Goal: Navigation & Orientation: Find specific page/section

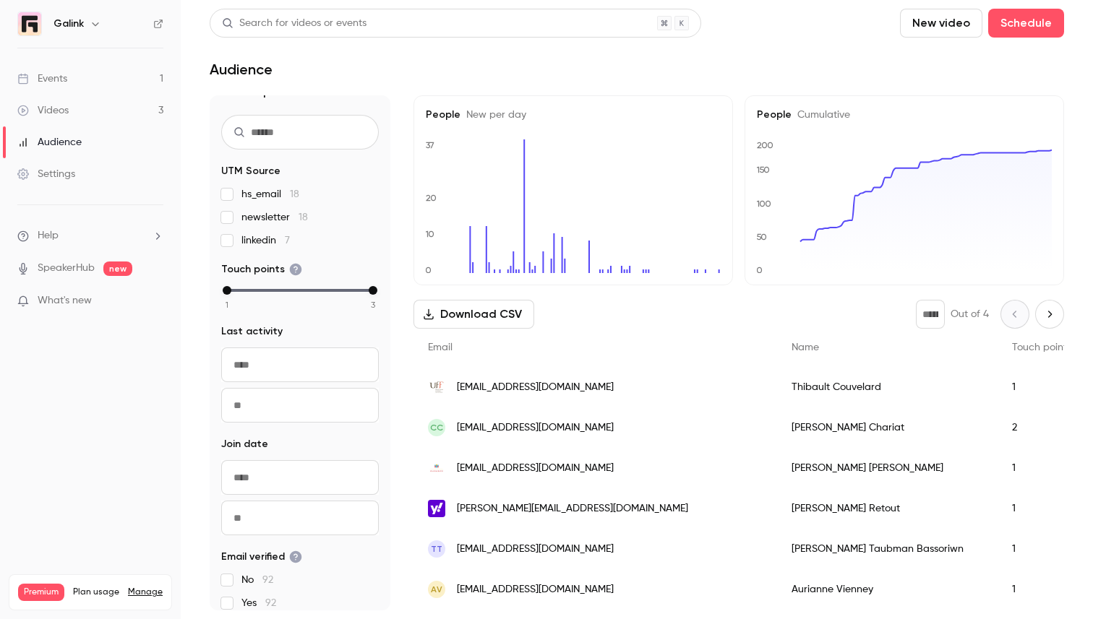
scroll to position [34, 0]
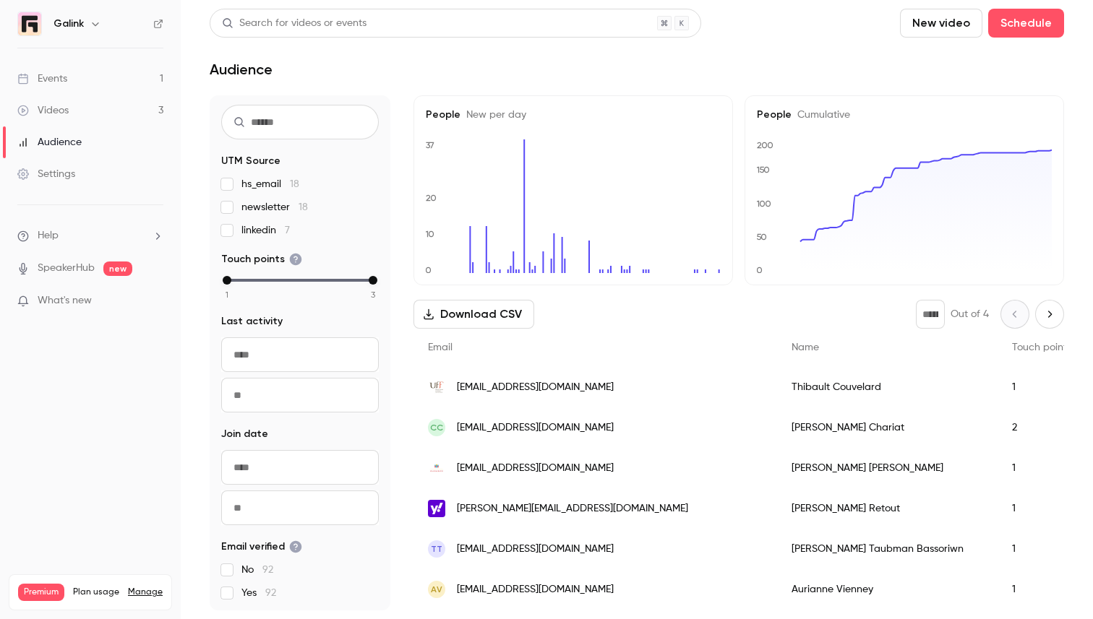
click at [99, 71] on link "Events 1" at bounding box center [90, 79] width 181 height 32
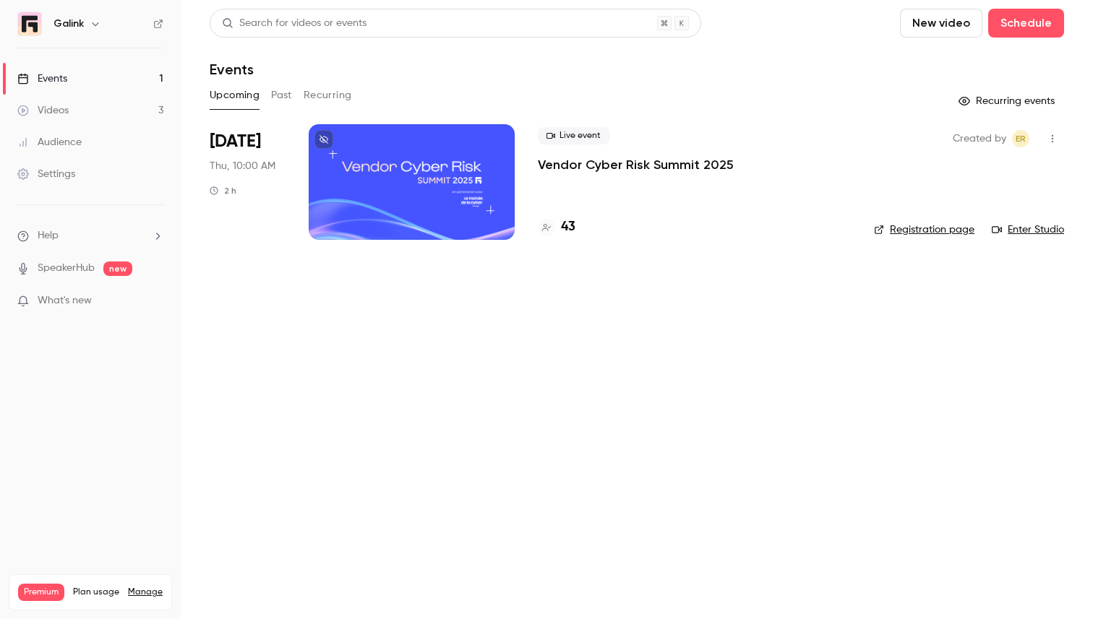
click at [99, 150] on link "Audience" at bounding box center [90, 142] width 181 height 32
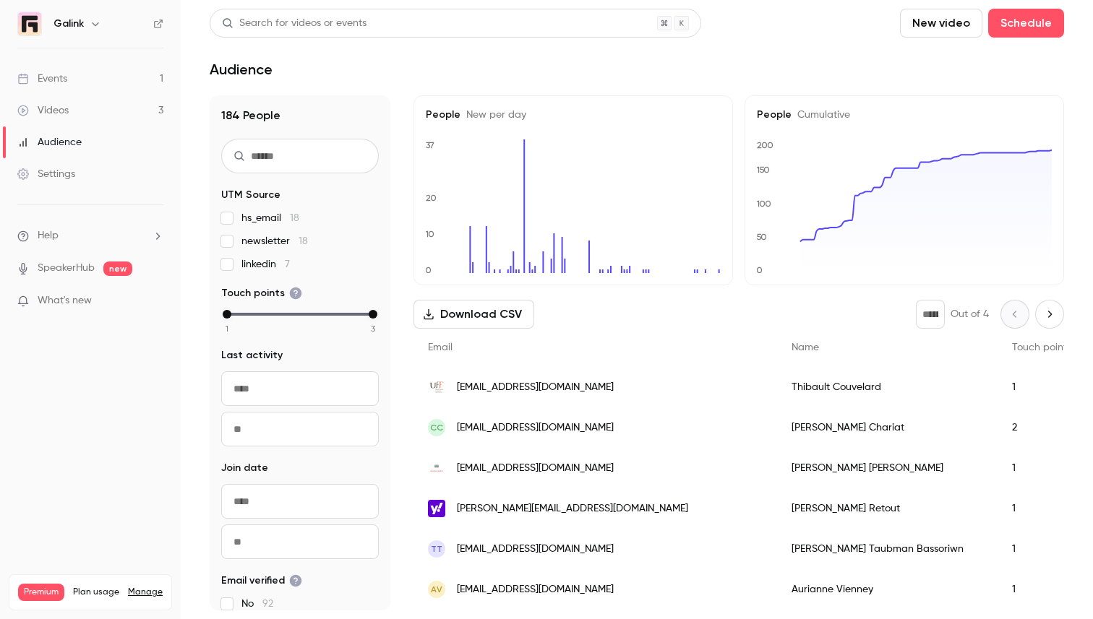
click at [86, 176] on link "Settings" at bounding box center [90, 174] width 181 height 32
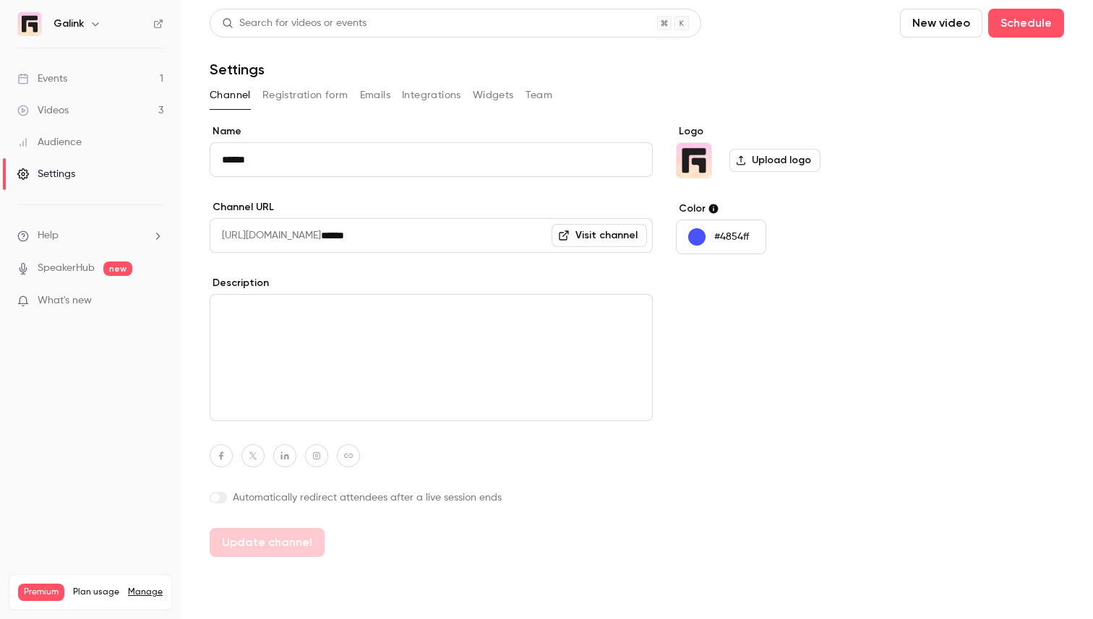
click at [332, 90] on button "Registration form" at bounding box center [305, 95] width 86 height 23
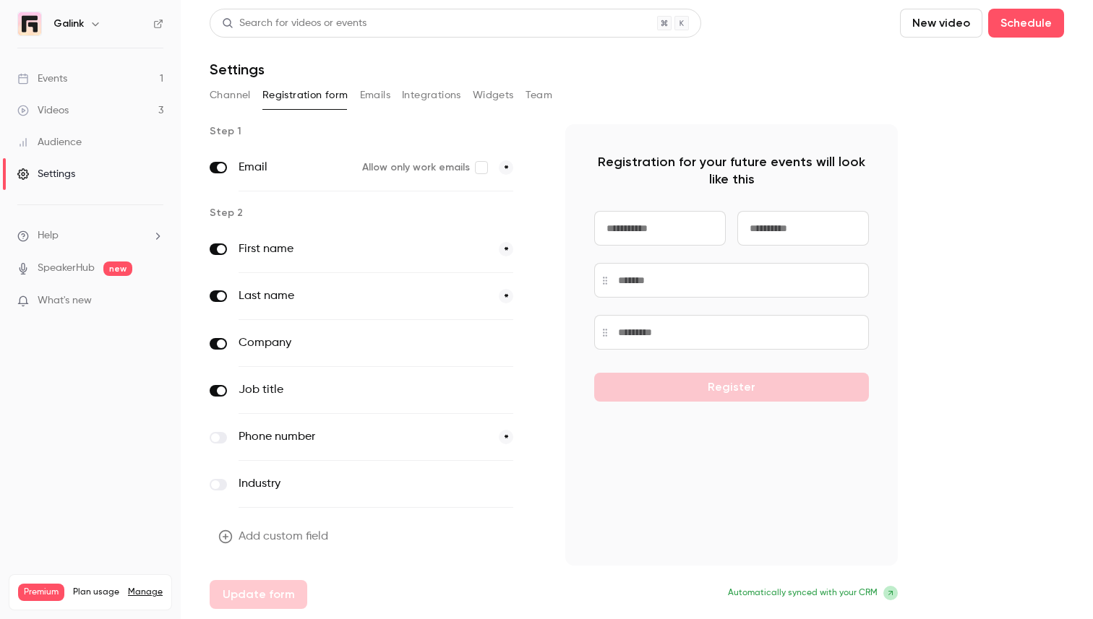
click at [424, 94] on button "Integrations" at bounding box center [431, 95] width 59 height 23
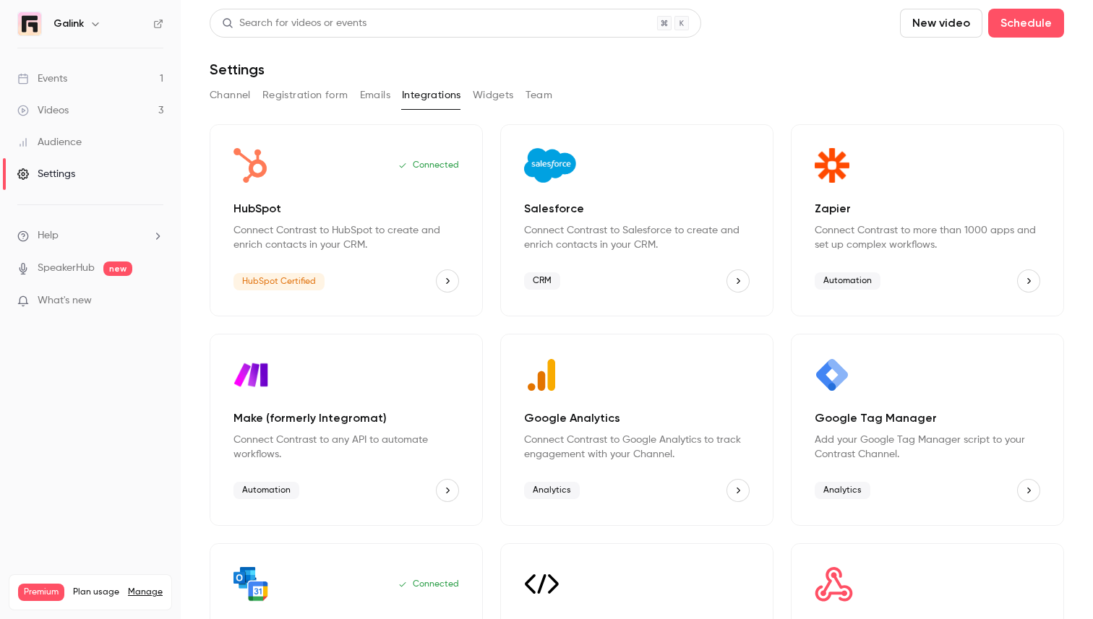
click at [500, 93] on button "Widgets" at bounding box center [493, 95] width 41 height 23
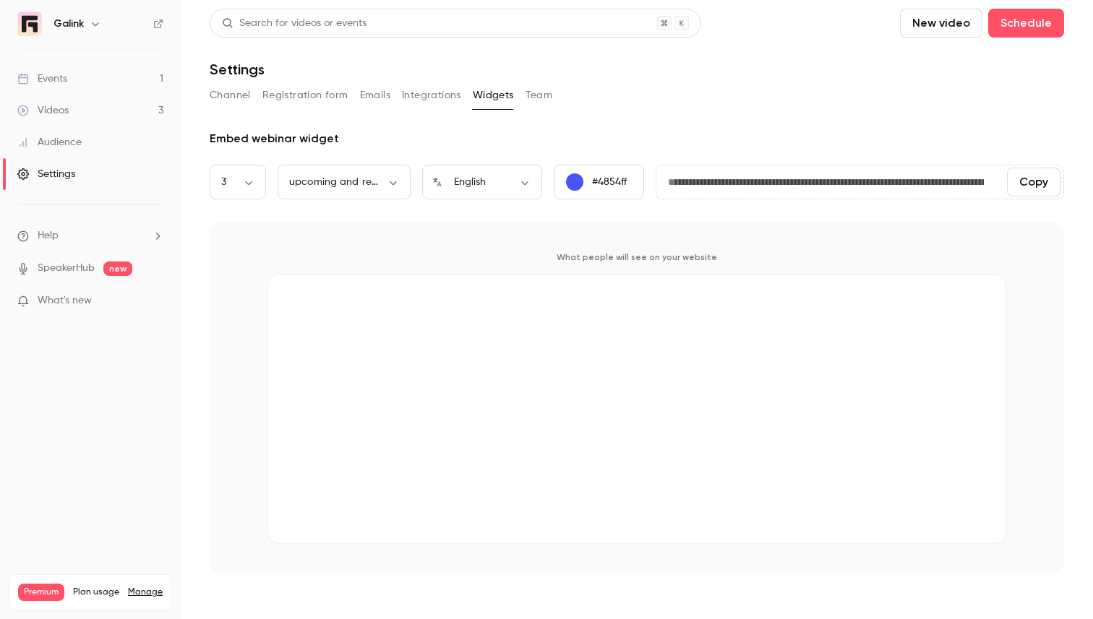
click at [547, 88] on button "Team" at bounding box center [538, 95] width 27 height 23
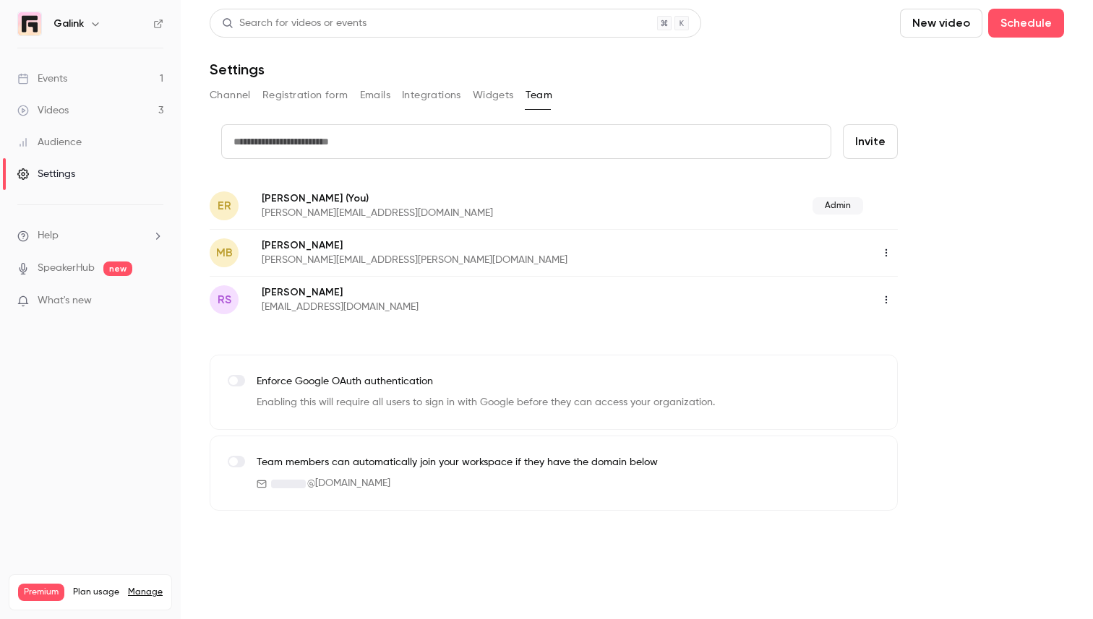
click at [66, 270] on link "SpeakerHub" at bounding box center [66, 268] width 57 height 15
click at [76, 244] on ul "Help SpeakerHub new What's new" at bounding box center [90, 269] width 181 height 129
click at [77, 239] on li "Help" at bounding box center [90, 235] width 146 height 15
click at [78, 239] on div at bounding box center [546, 309] width 1093 height 619
click at [69, 150] on link "Audience" at bounding box center [90, 142] width 181 height 32
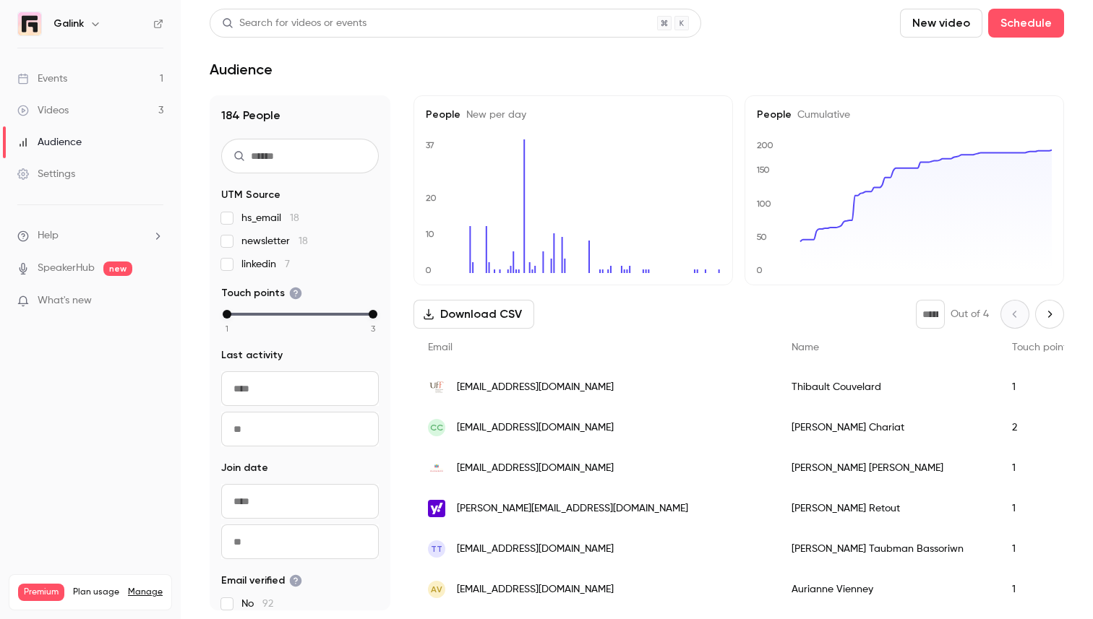
click at [66, 171] on div "Settings" at bounding box center [46, 174] width 58 height 14
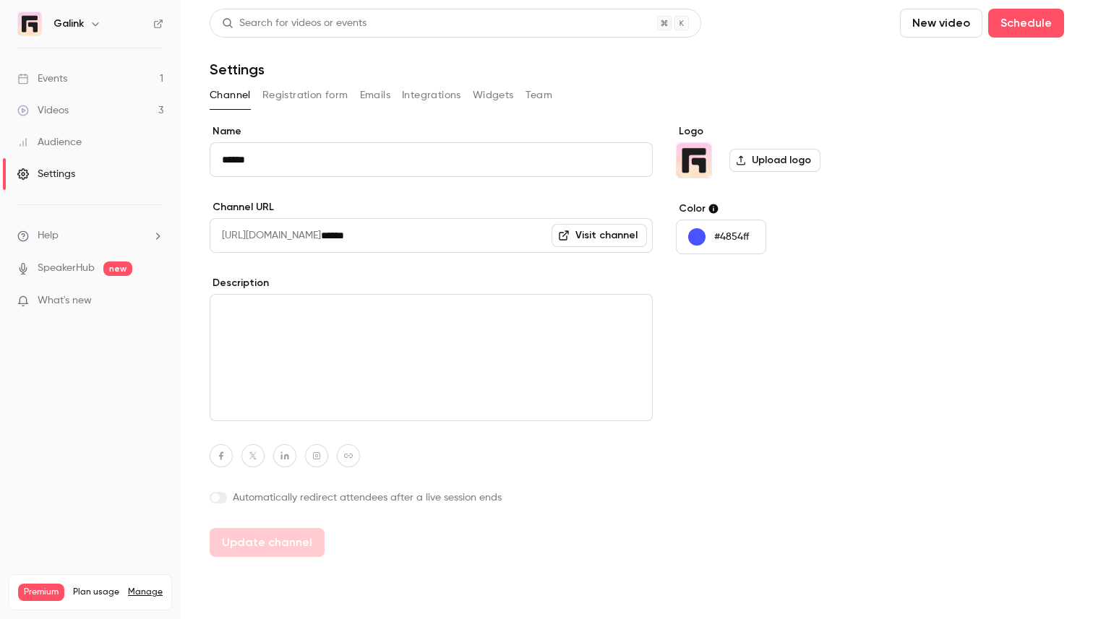
click at [54, 113] on div "Videos" at bounding box center [42, 110] width 51 height 14
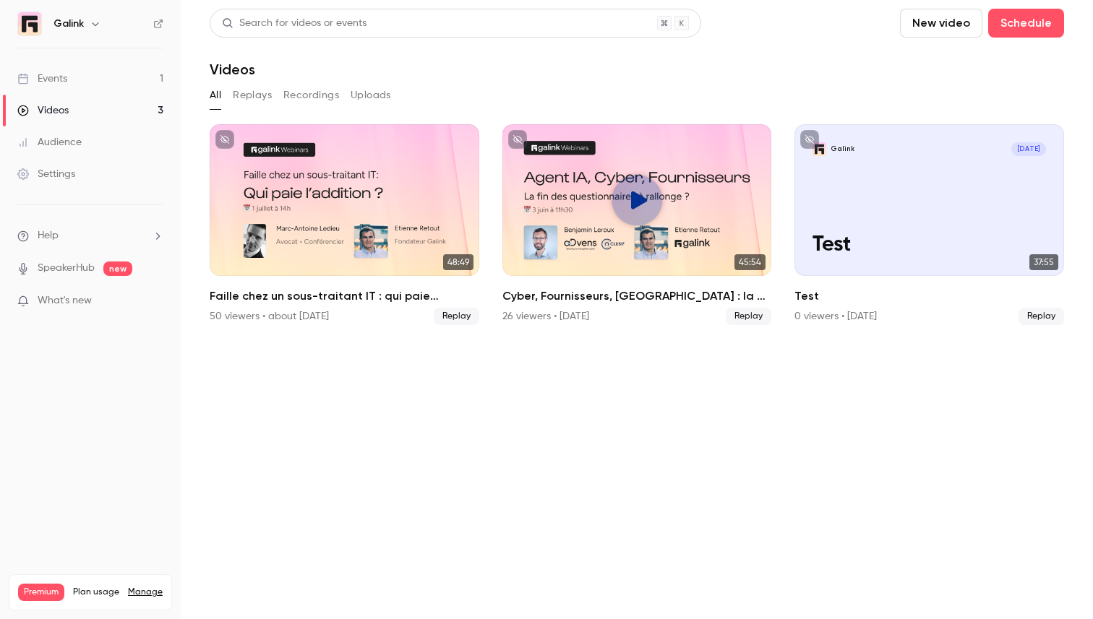
click at [54, 82] on div "Events" at bounding box center [42, 79] width 50 height 14
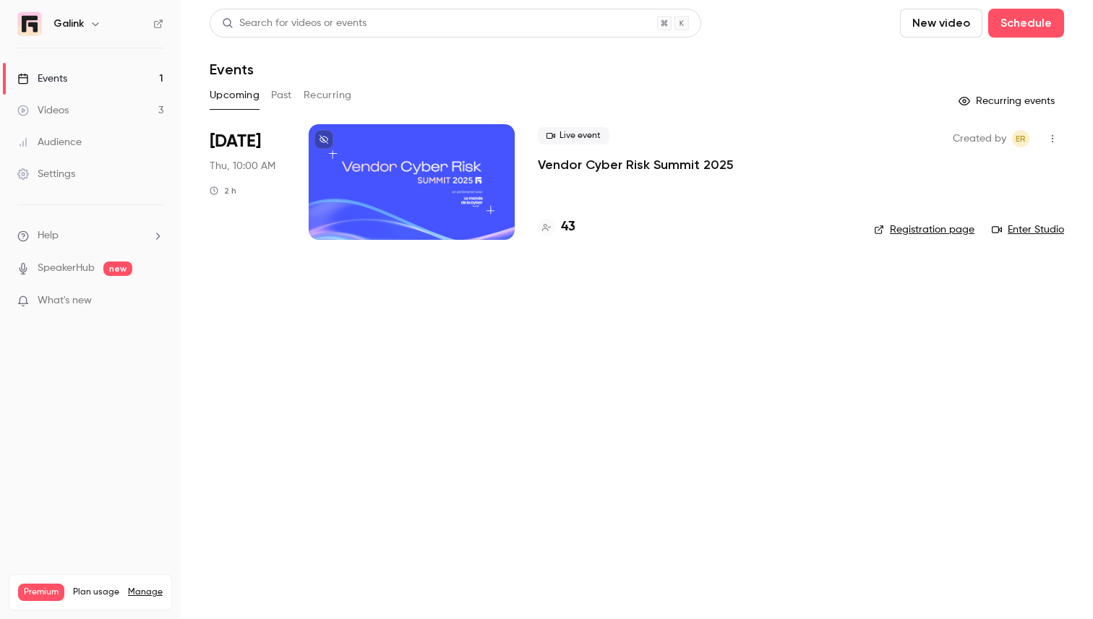
click at [92, 22] on icon "button" at bounding box center [95, 24] width 7 height 4
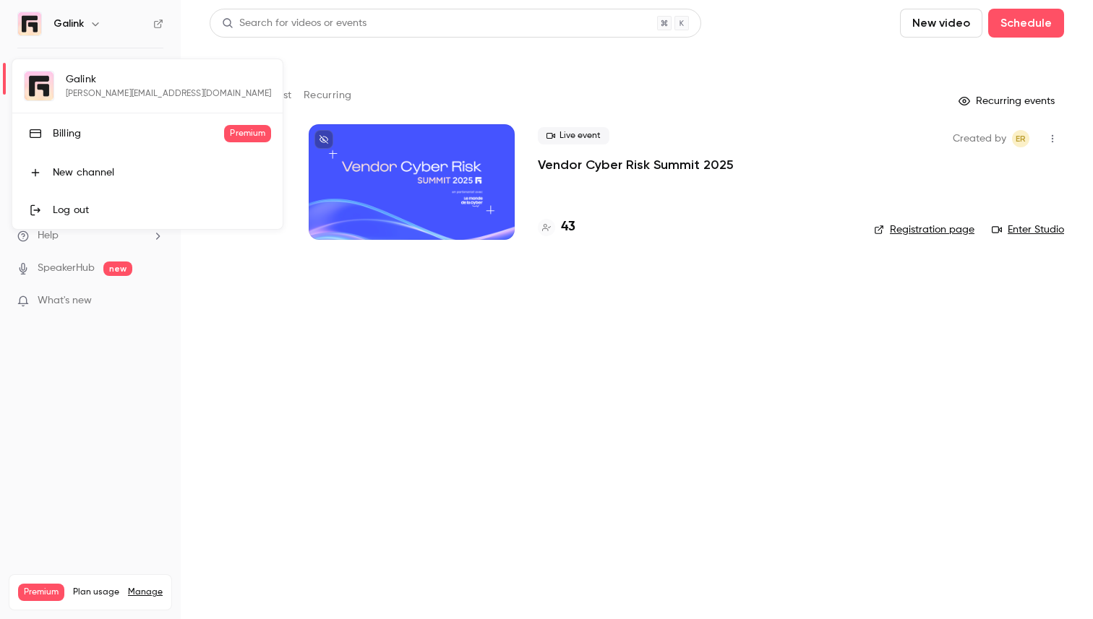
click at [92, 22] on div at bounding box center [546, 309] width 1093 height 619
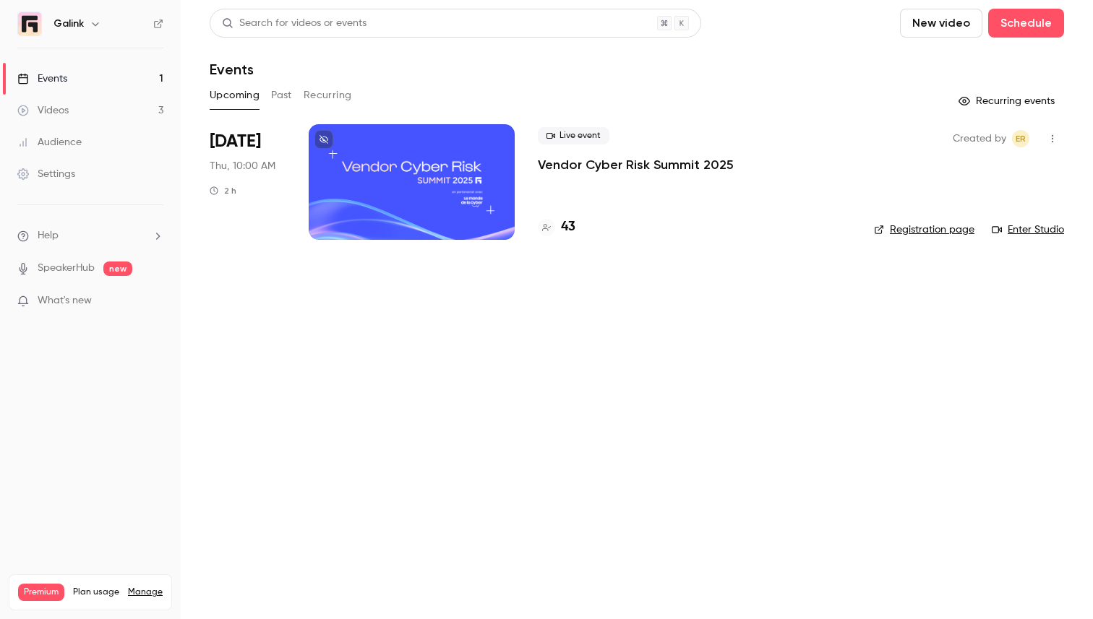
click at [1018, 226] on link "Enter Studio" at bounding box center [1028, 230] width 72 height 14
click at [120, 80] on link "Events 1" at bounding box center [90, 79] width 181 height 32
